Goal: Information Seeking & Learning: Learn about a topic

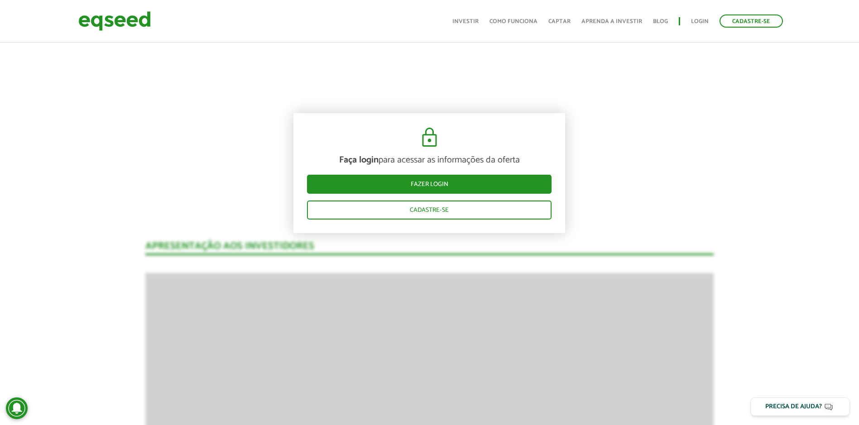
scroll to position [34, 0]
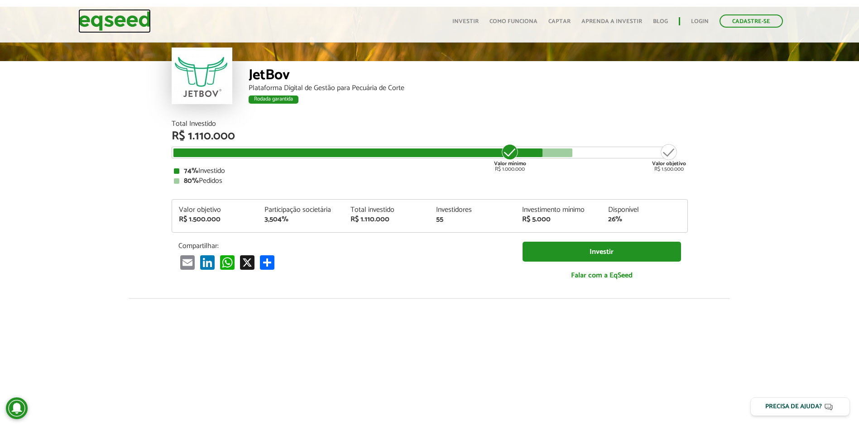
click at [106, 18] on img at bounding box center [114, 21] width 72 height 24
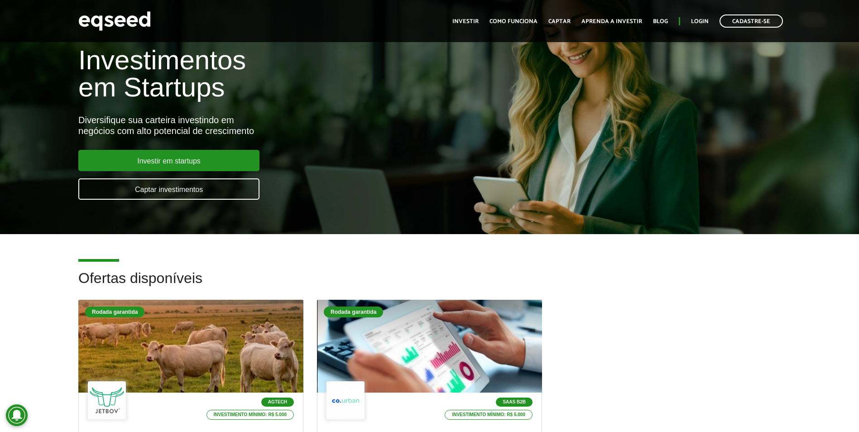
scroll to position [136, 0]
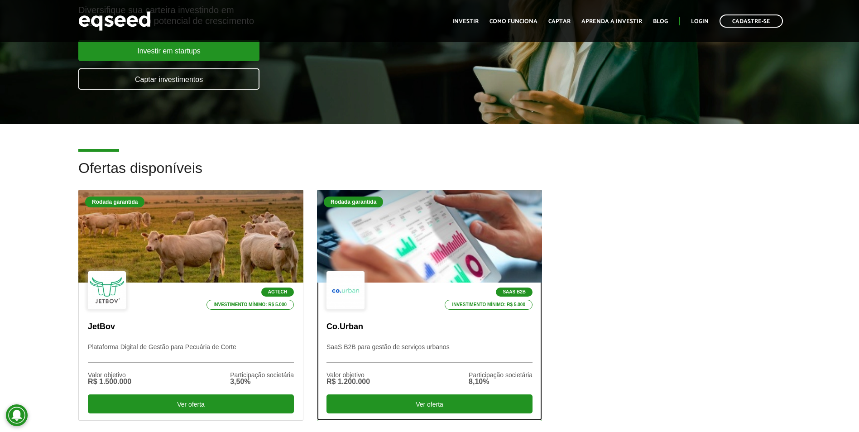
click at [438, 217] on div at bounding box center [429, 236] width 270 height 111
